Goal: Find specific page/section: Find specific page/section

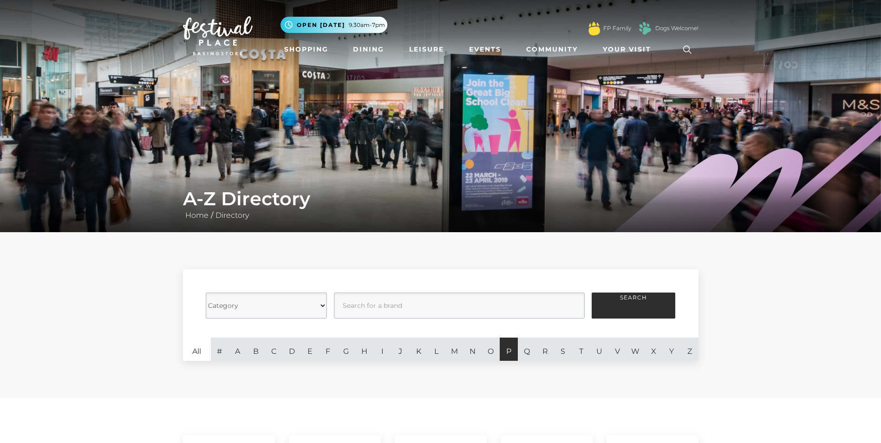
click at [512, 351] on link "P" at bounding box center [509, 349] width 18 height 23
click at [511, 351] on link "P" at bounding box center [509, 349] width 18 height 23
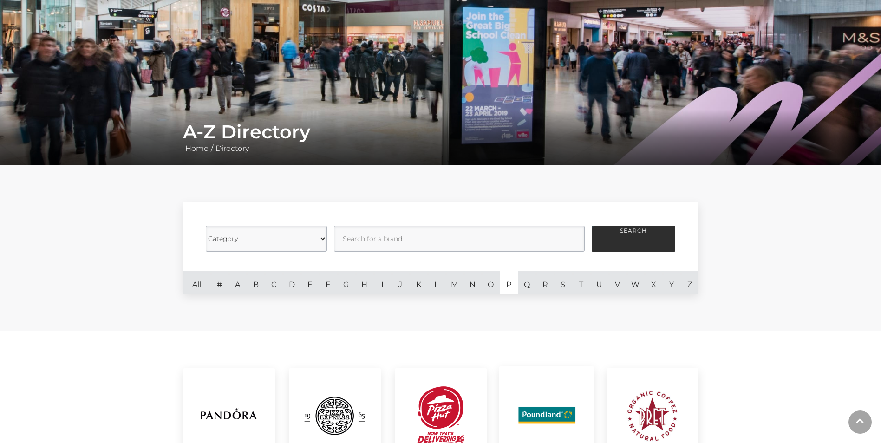
scroll to position [186, 0]
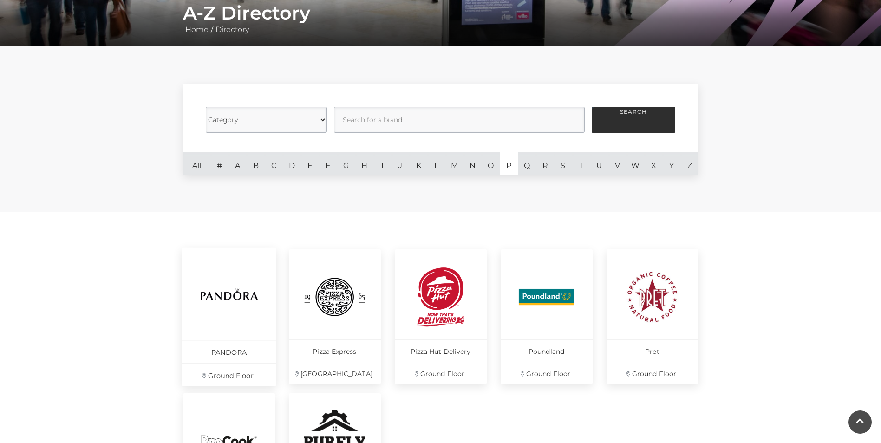
click at [224, 304] on img at bounding box center [229, 297] width 64 height 64
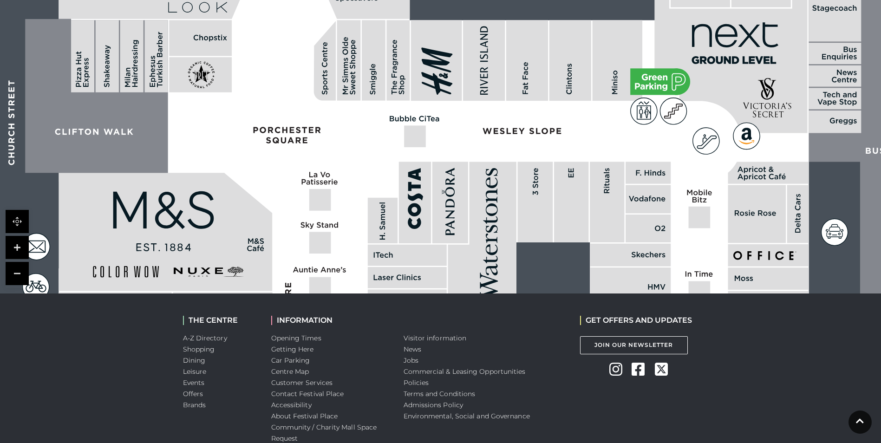
scroll to position [689, 0]
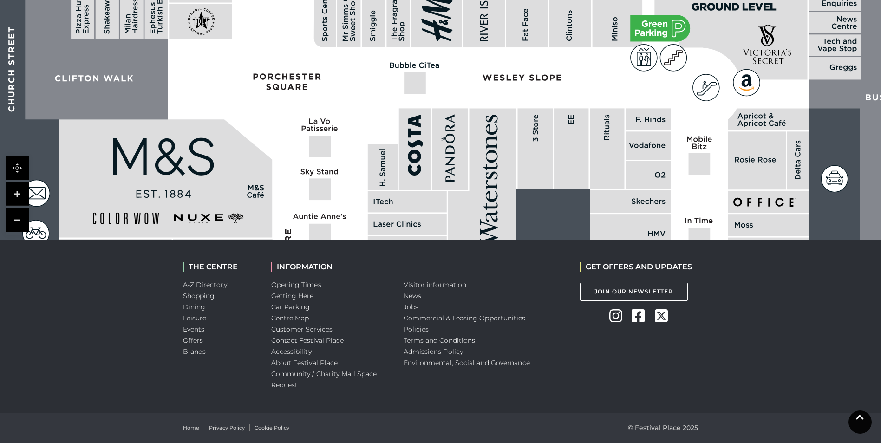
click at [858, 427] on link at bounding box center [859, 421] width 23 height 23
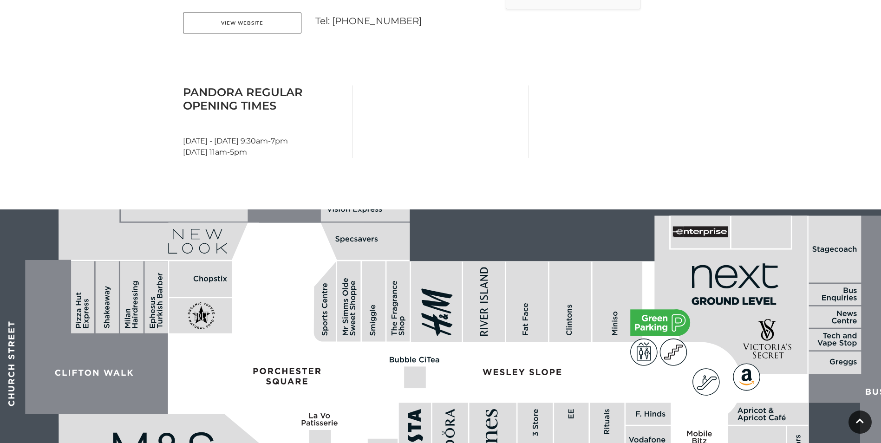
scroll to position [371, 0]
